Goal: Task Accomplishment & Management: Manage account settings

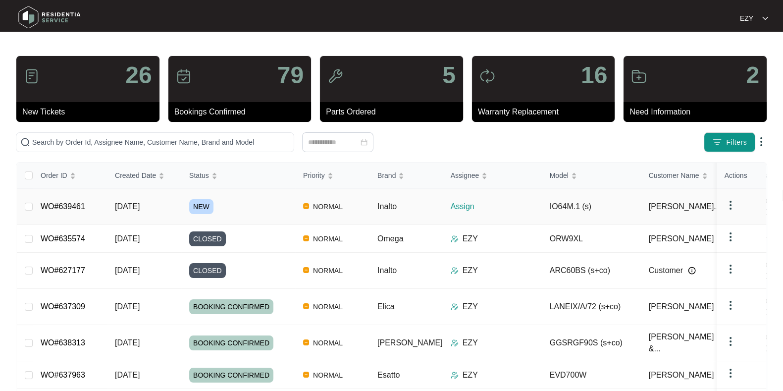
click at [269, 199] on div "NEW" at bounding box center [242, 206] width 106 height 15
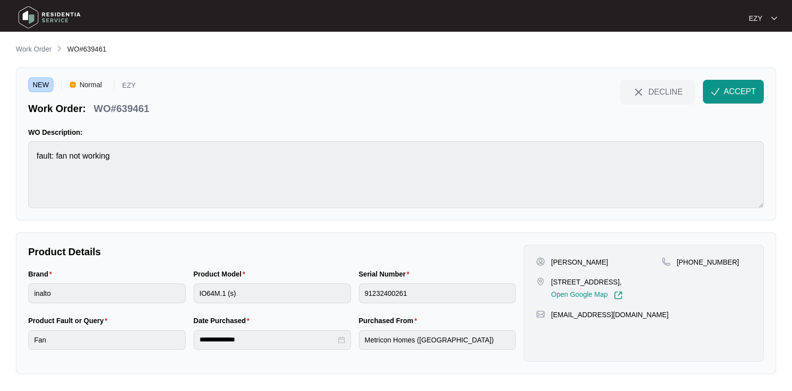
click at [127, 105] on p "WO#639461" at bounding box center [121, 109] width 55 height 14
copy div "WO#639461 DECLINE ACCEPT"
click at [560, 263] on p "[PERSON_NAME]" at bounding box center [579, 262] width 57 height 10
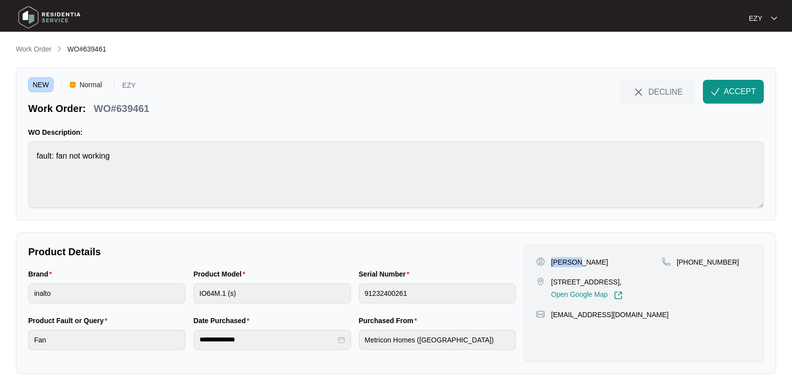
click at [560, 263] on p "[PERSON_NAME]" at bounding box center [579, 262] width 57 height 10
copy p "[PERSON_NAME]"
click at [573, 286] on p "[STREET_ADDRESS]," at bounding box center [586, 282] width 71 height 10
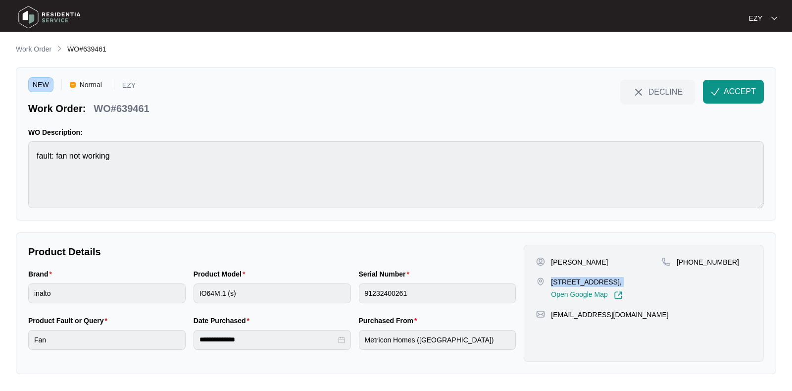
click at [573, 286] on p "[STREET_ADDRESS]," at bounding box center [586, 282] width 71 height 10
copy p "[STREET_ADDRESS],"
drag, startPoint x: 741, startPoint y: 271, endPoint x: 690, endPoint y: 259, distance: 51.9
click at [690, 259] on div "[PHONE_NUMBER]" at bounding box center [707, 278] width 90 height 43
copy p "414200182"
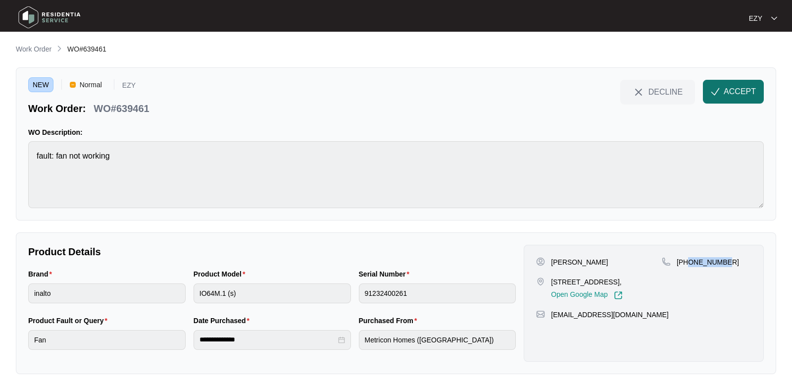
click at [745, 90] on span "ACCEPT" at bounding box center [740, 92] width 32 height 12
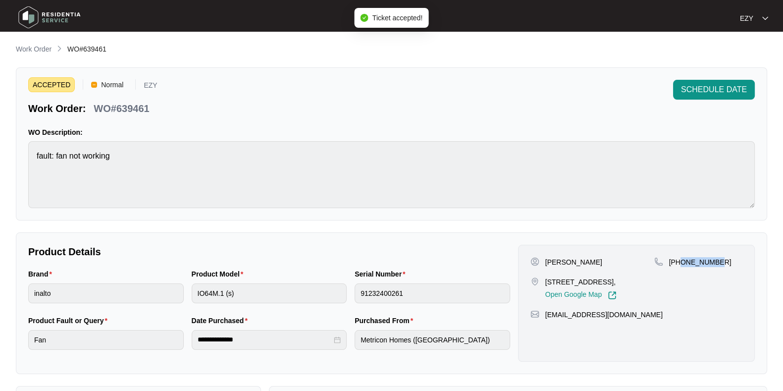
scroll to position [265, 0]
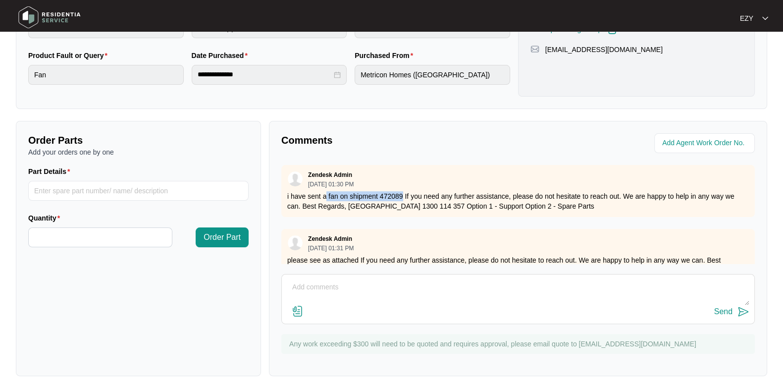
drag, startPoint x: 327, startPoint y: 193, endPoint x: 401, endPoint y: 194, distance: 74.3
click at [401, 194] on p "i have sent a fan on shipment 472089 If you need any further assistance, please…" at bounding box center [517, 201] width 461 height 20
copy p "fan on shipment 472089"
click at [401, 194] on p "i have sent a fan on shipment 472089 If you need any further assistance, please…" at bounding box center [517, 201] width 461 height 20
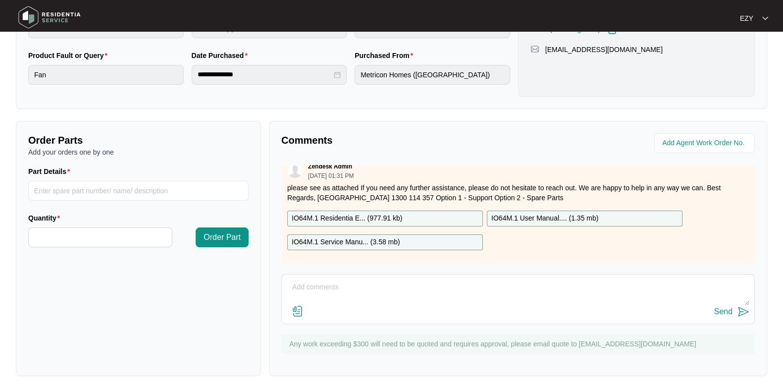
click at [422, 200] on div "Zendesk Admin [DATE] 01:31 PM please see as attached If you need any further as…" at bounding box center [517, 209] width 473 height 107
click at [424, 212] on div "IO64M.1 Residentia E... ( 977.91 kb )" at bounding box center [385, 218] width 196 height 16
click at [430, 234] on div "IO64M.1 Service Manu... ( 3.58 mb )" at bounding box center [385, 242] width 196 height 16
click at [525, 213] on p "IO64M.1 User Manual.... ( 1.35 mb )" at bounding box center [544, 218] width 107 height 11
click at [538, 199] on div "Zendesk Admin [DATE] 01:31 PM please see as attached If you need any further as…" at bounding box center [517, 209] width 473 height 107
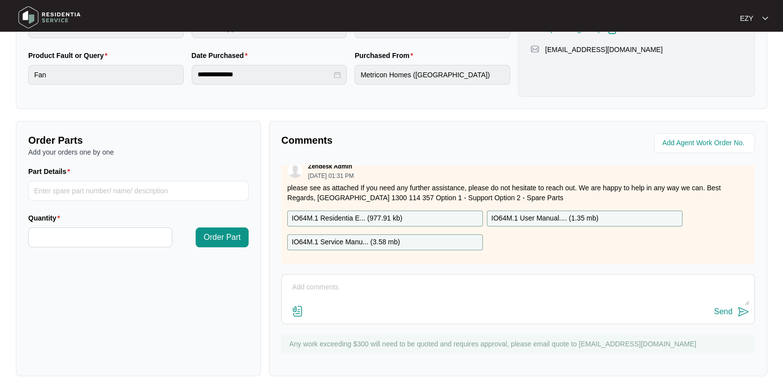
click at [539, 213] on p "IO64M.1 User Manual.... ( 1.35 mb )" at bounding box center [544, 218] width 107 height 11
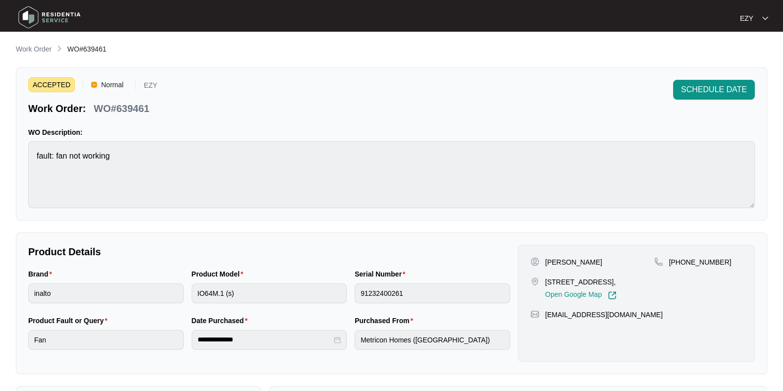
click at [35, 41] on main "**********" at bounding box center [391, 328] width 783 height 657
click at [29, 50] on p "Work Order" at bounding box center [34, 49] width 36 height 10
